Goal: Information Seeking & Learning: Stay updated

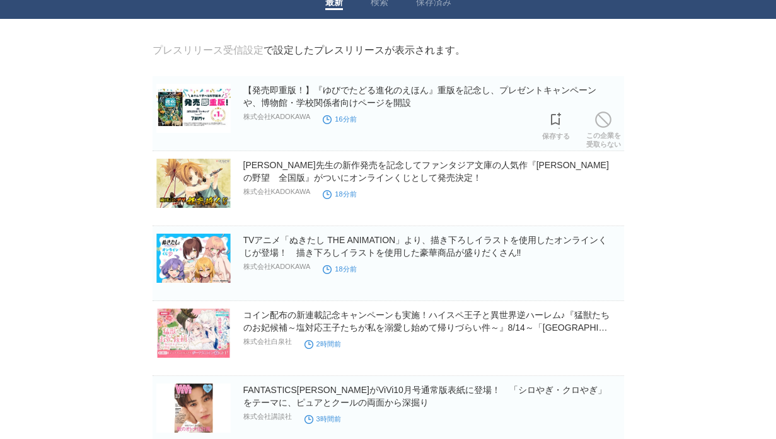
scroll to position [42, 0]
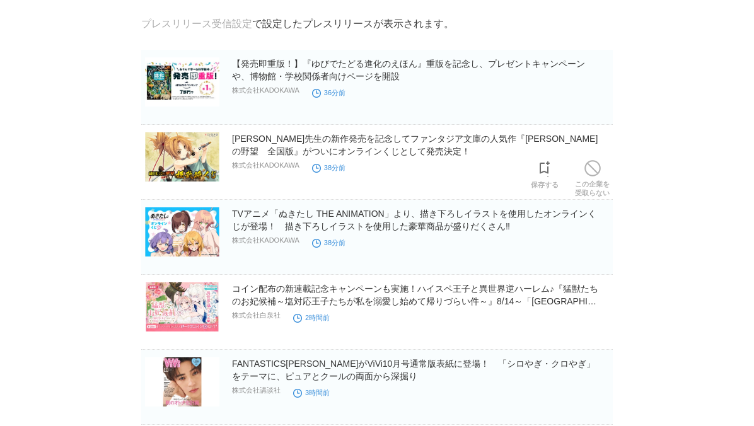
scroll to position [73, 0]
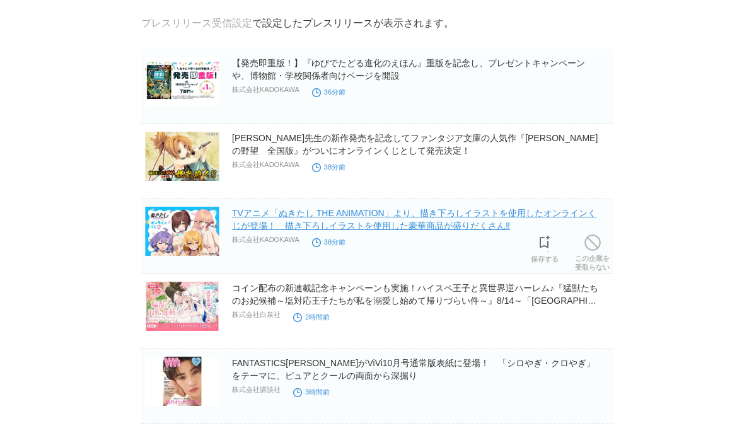
click at [362, 224] on link "TVアニメ「ぬきたし THE ANIMATION」より、描き下ろしイラストを使用したオンラインくじが登場！　描き下ろしイラストを使用した豪華商品が盛りだくさん‼" at bounding box center [414, 219] width 364 height 23
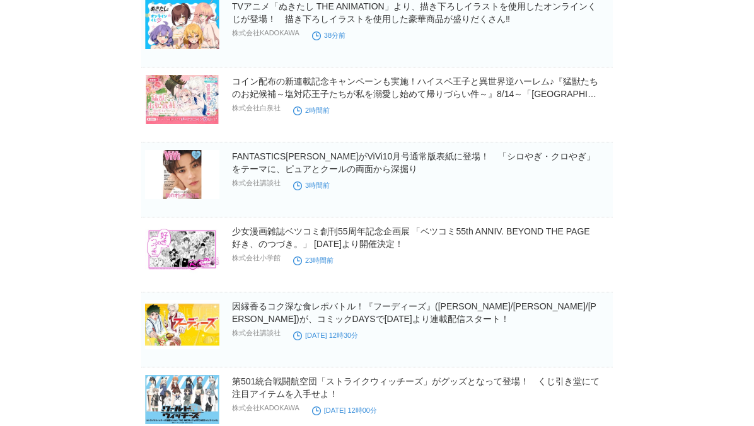
scroll to position [0, 0]
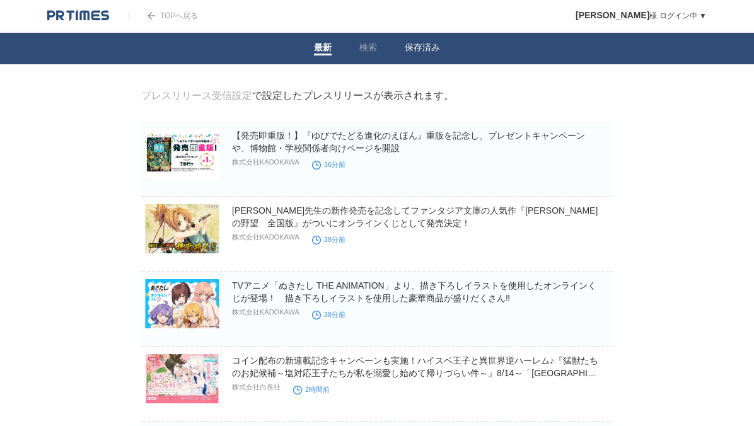
click at [407, 58] on li "保存済み" at bounding box center [422, 49] width 63 height 32
click at [422, 49] on link "保存済み" at bounding box center [422, 48] width 35 height 13
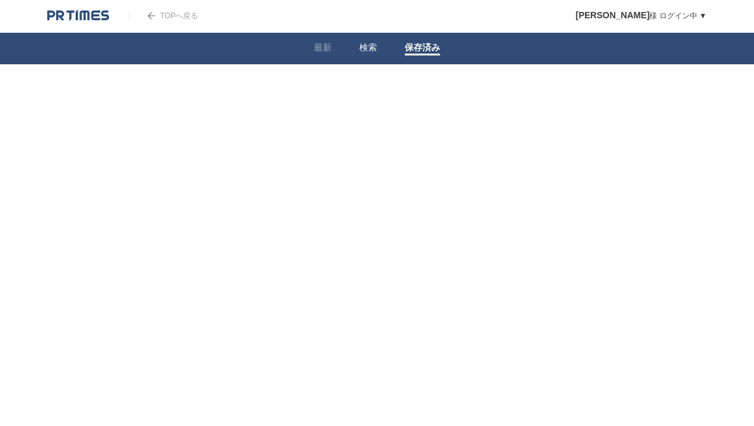
click at [365, 48] on link "検索" at bounding box center [368, 48] width 18 height 13
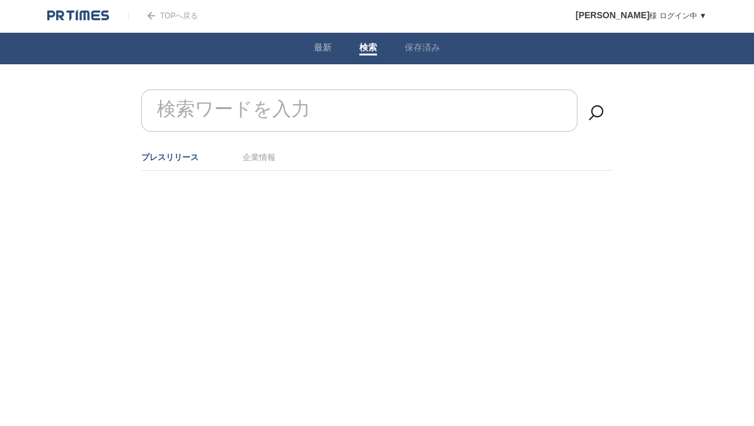
click at [323, 49] on link "最新" at bounding box center [323, 48] width 18 height 13
